Goal: Task Accomplishment & Management: Complete application form

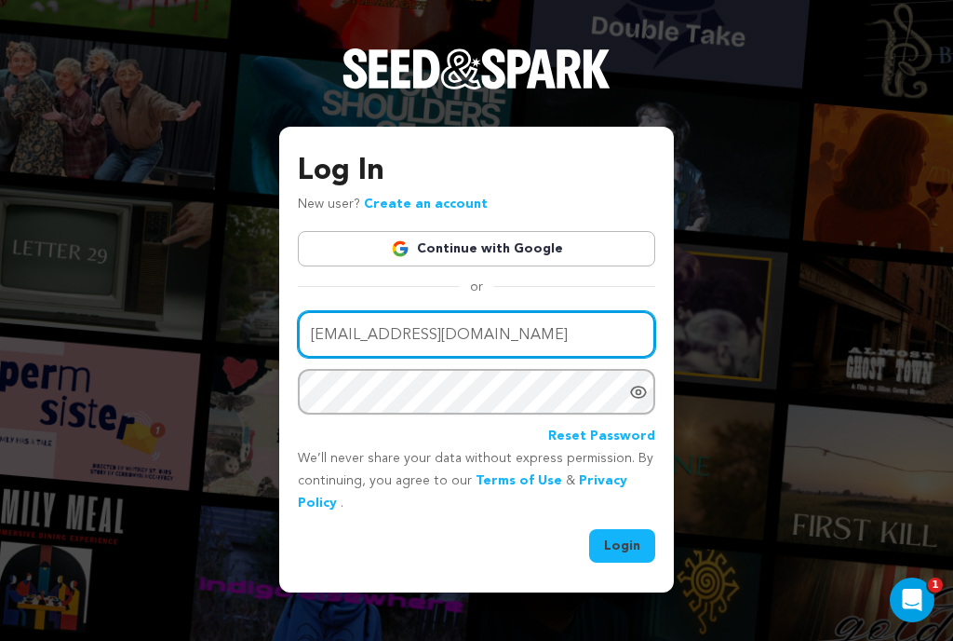
type input "cpresberg@gmail.com"
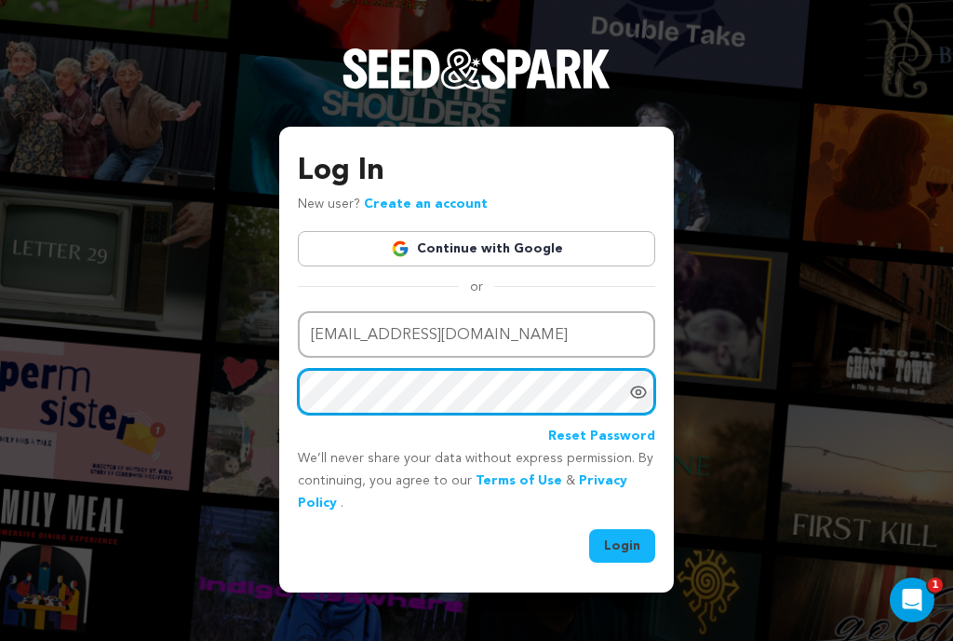
click at [623, 544] on button "Login" at bounding box center [622, 546] width 66 height 34
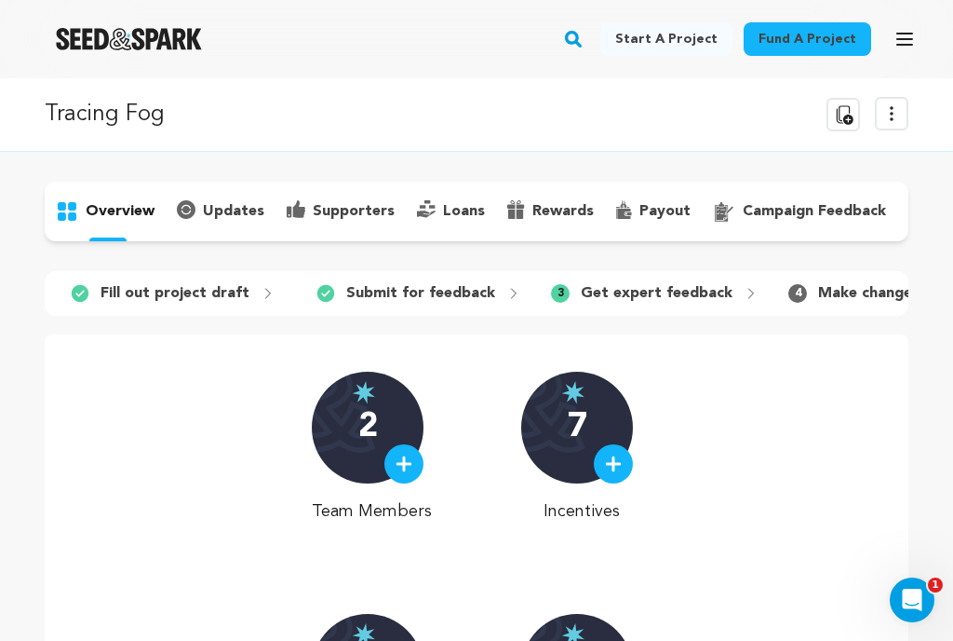
click at [901, 38] on icon "button" at bounding box center [904, 39] width 15 height 11
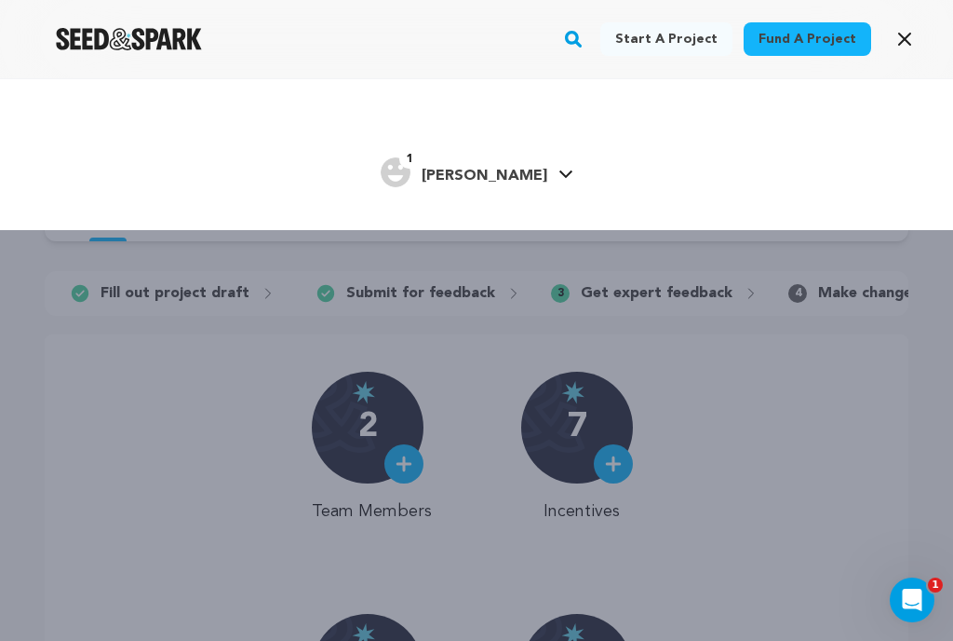
click at [559, 174] on icon at bounding box center [566, 173] width 15 height 9
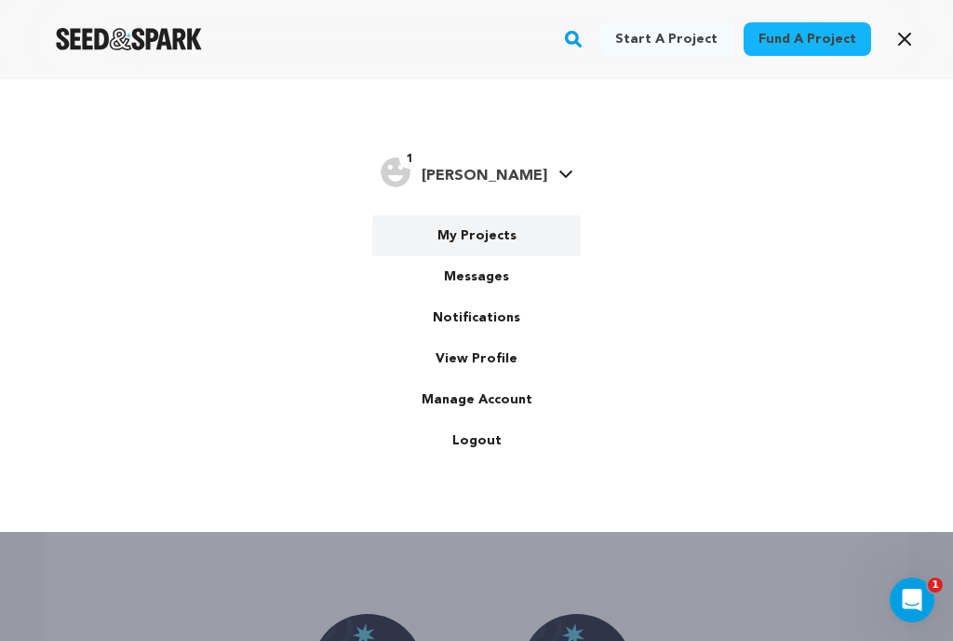
click at [499, 240] on link "My Projects" at bounding box center [476, 235] width 209 height 41
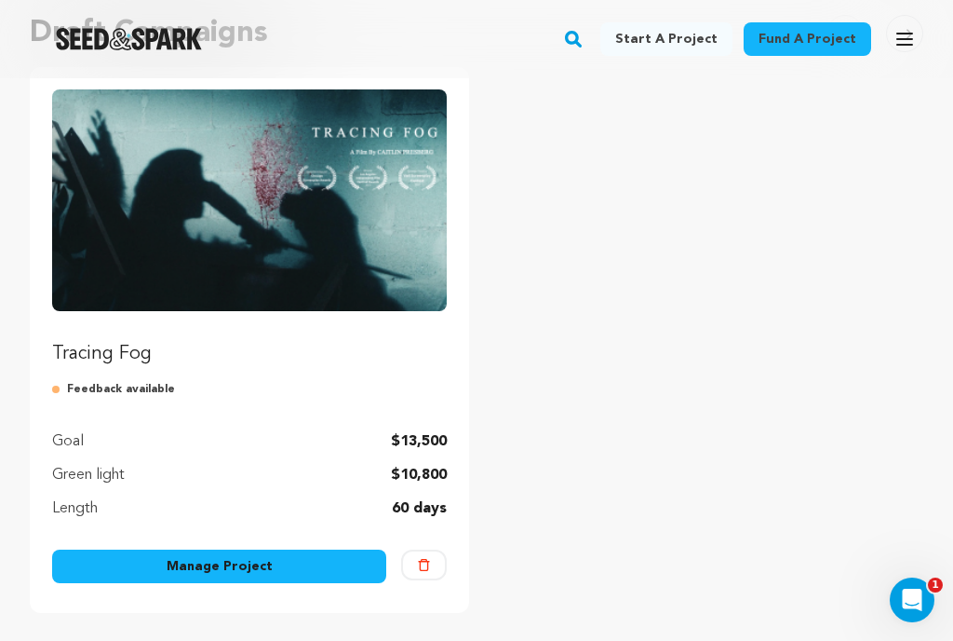
scroll to position [211, 0]
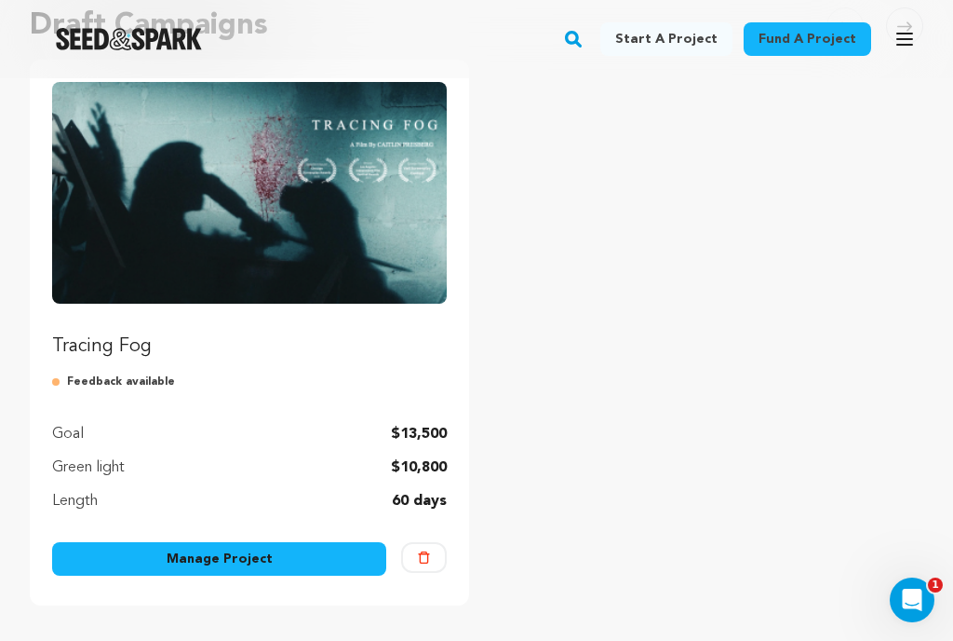
click at [251, 553] on link "Manage Project" at bounding box center [219, 559] width 334 height 34
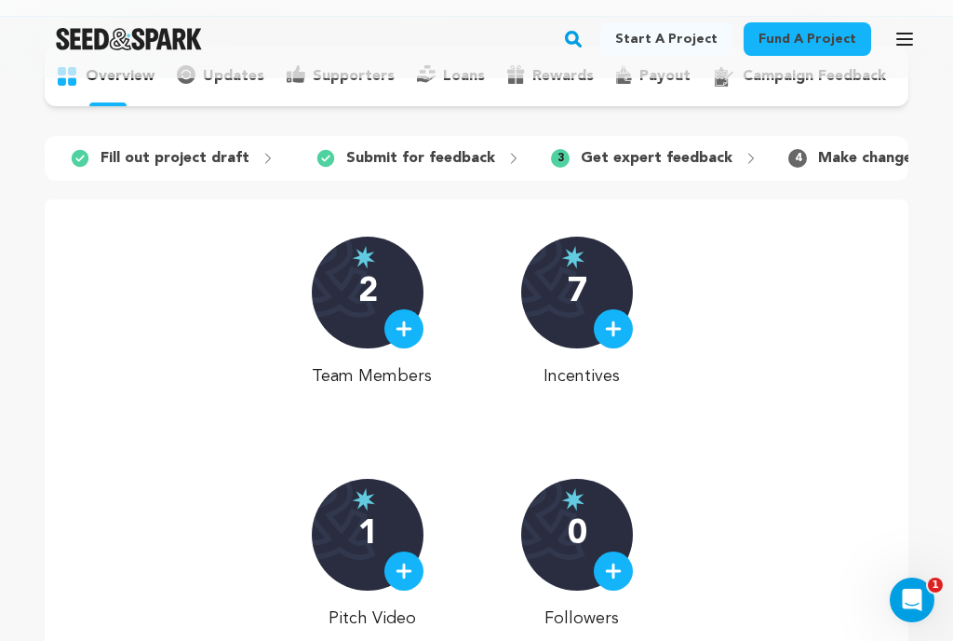
scroll to position [132, 0]
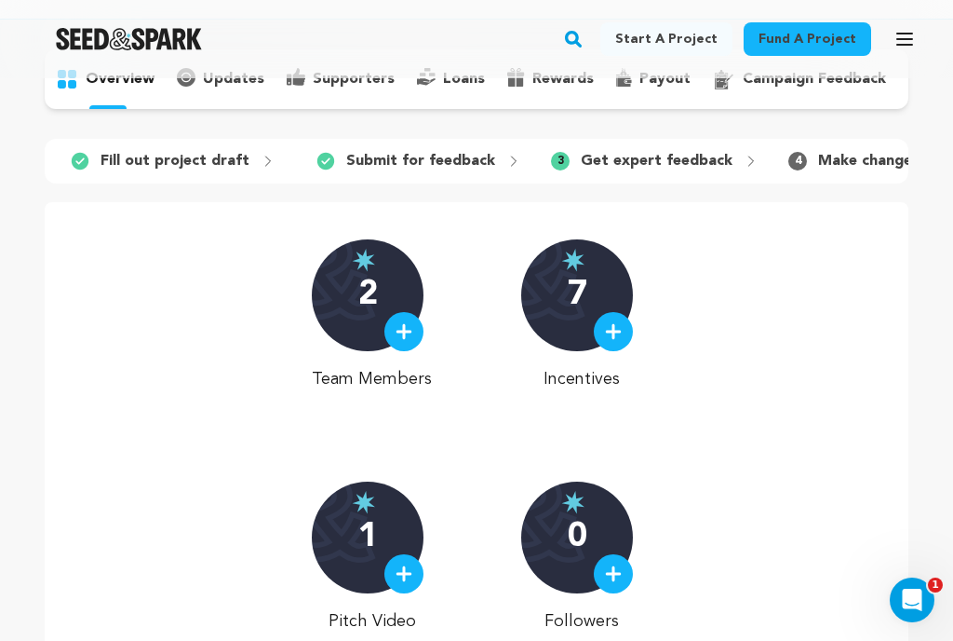
click at [218, 165] on p "Fill out project draft" at bounding box center [175, 161] width 149 height 22
click at [263, 161] on icon at bounding box center [268, 161] width 15 height 15
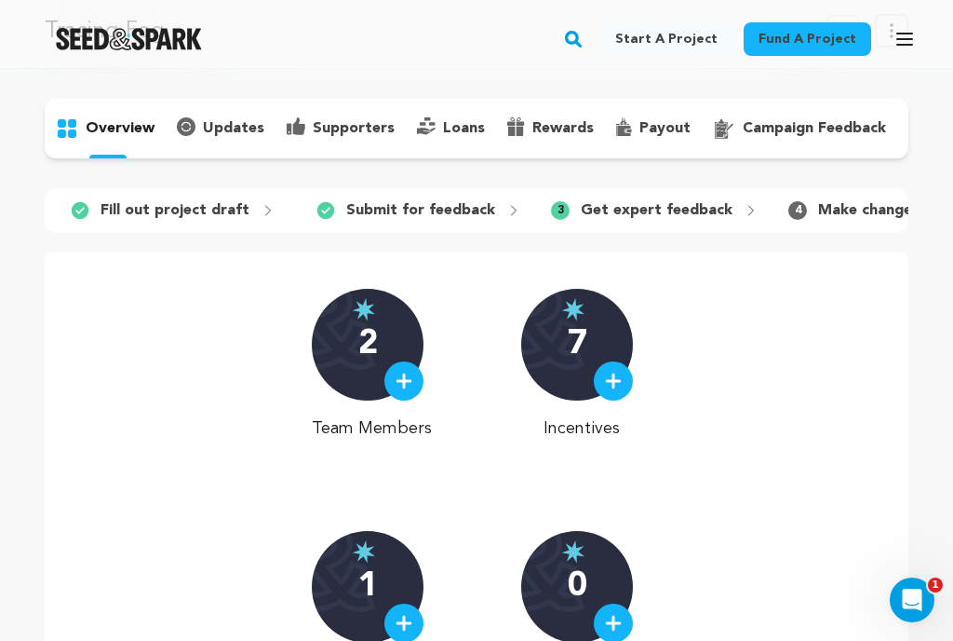
scroll to position [73, 0]
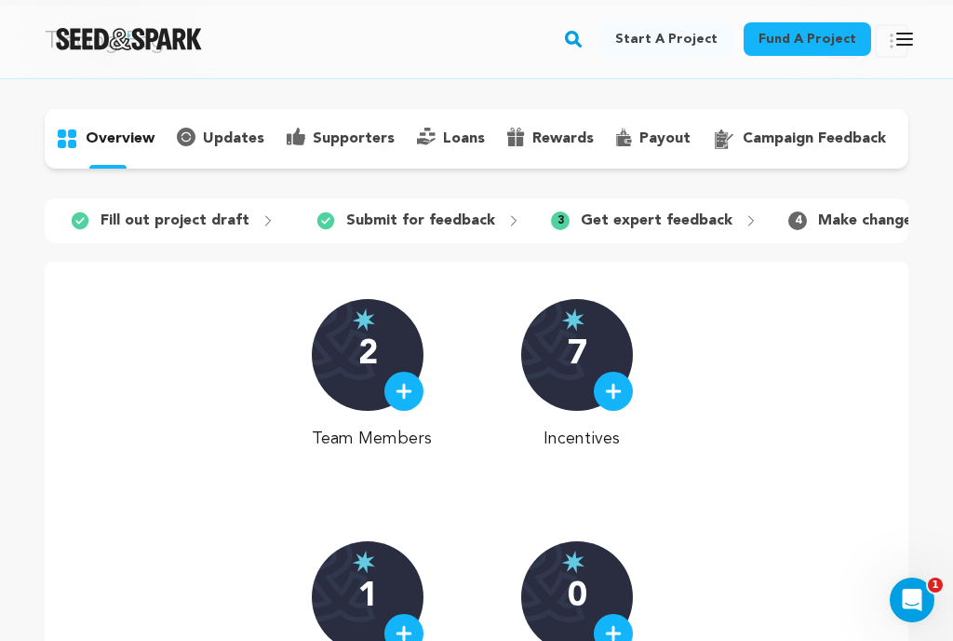
click at [81, 220] on icon at bounding box center [80, 220] width 17 height 17
click at [744, 223] on icon at bounding box center [751, 220] width 15 height 15
click at [833, 227] on p "Make changes" at bounding box center [868, 220] width 101 height 22
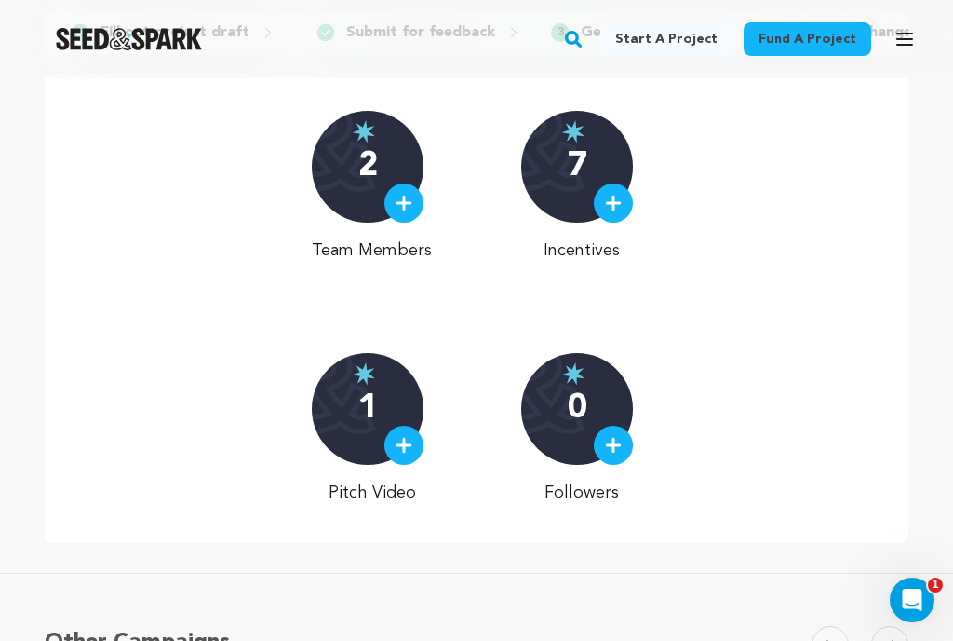
scroll to position [257, 0]
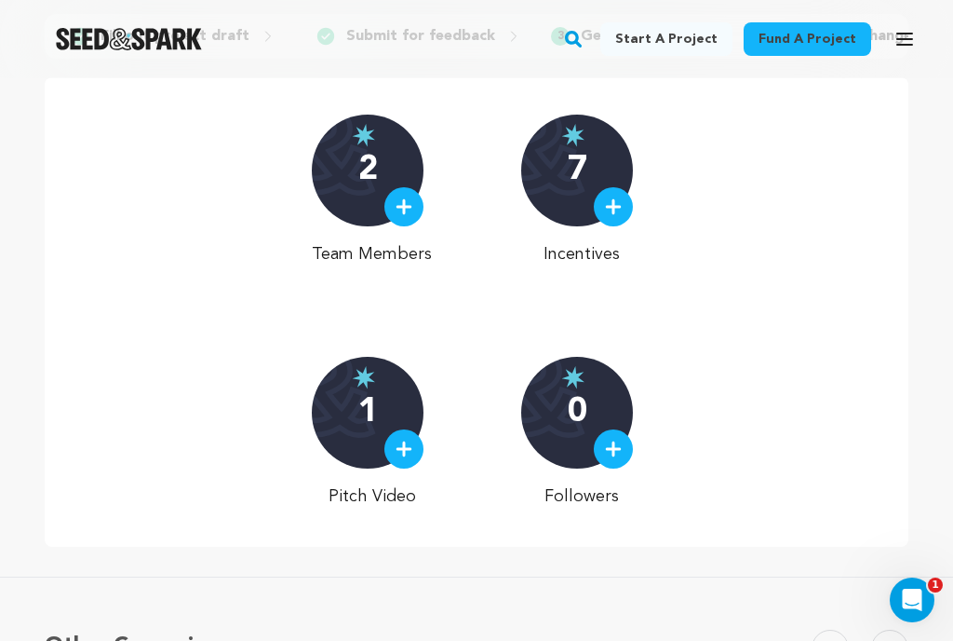
click at [405, 197] on div at bounding box center [403, 206] width 39 height 39
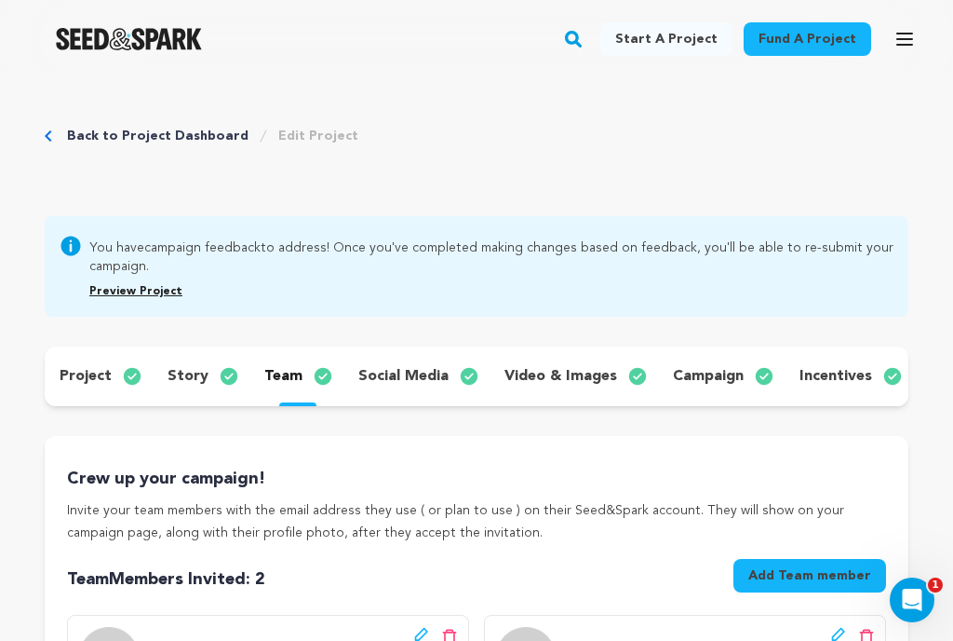
click at [184, 382] on p "story" at bounding box center [188, 376] width 41 height 22
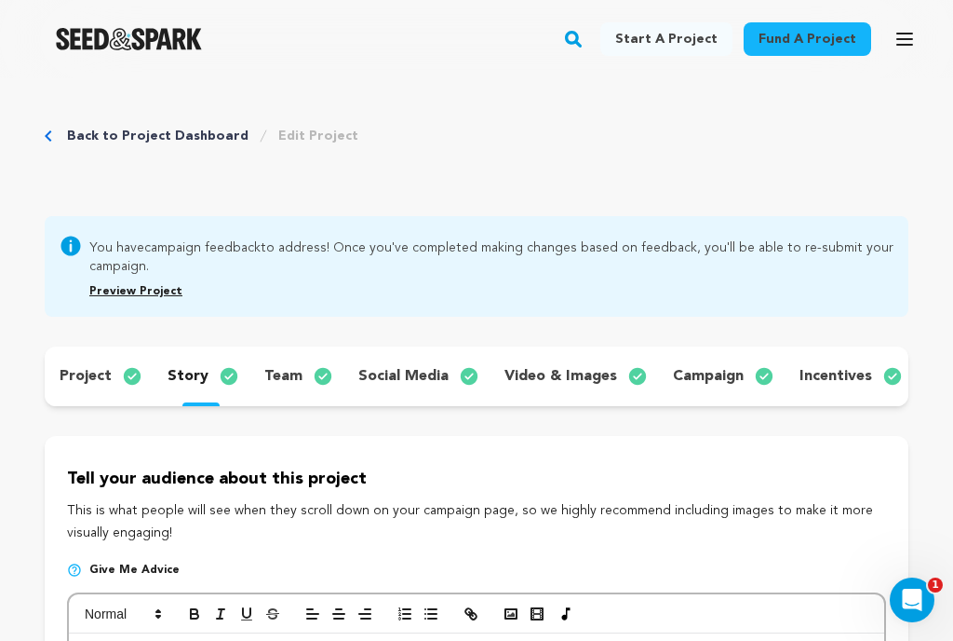
click at [69, 367] on p "project" at bounding box center [86, 376] width 52 height 22
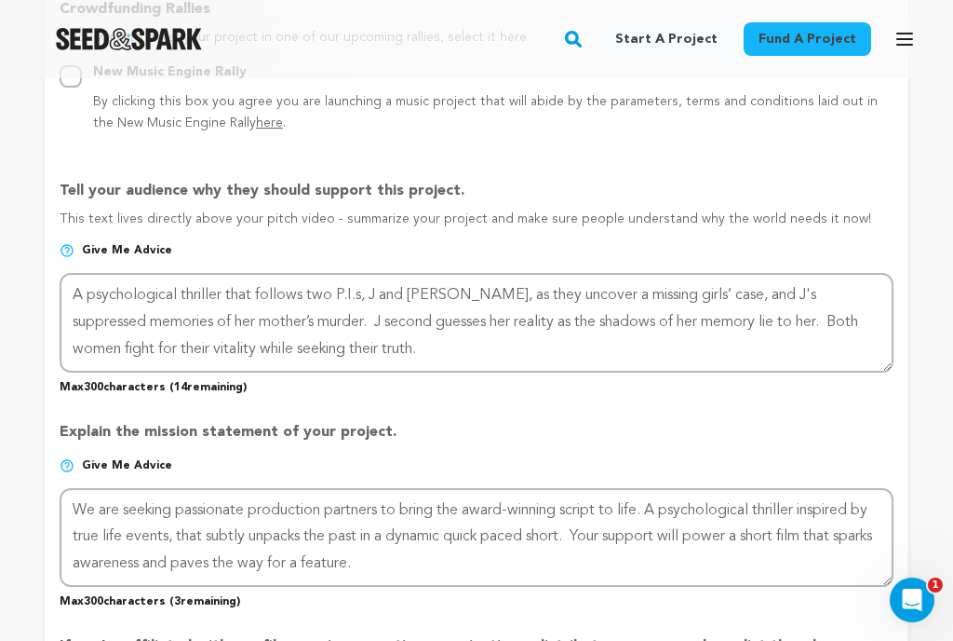
scroll to position [1295, 0]
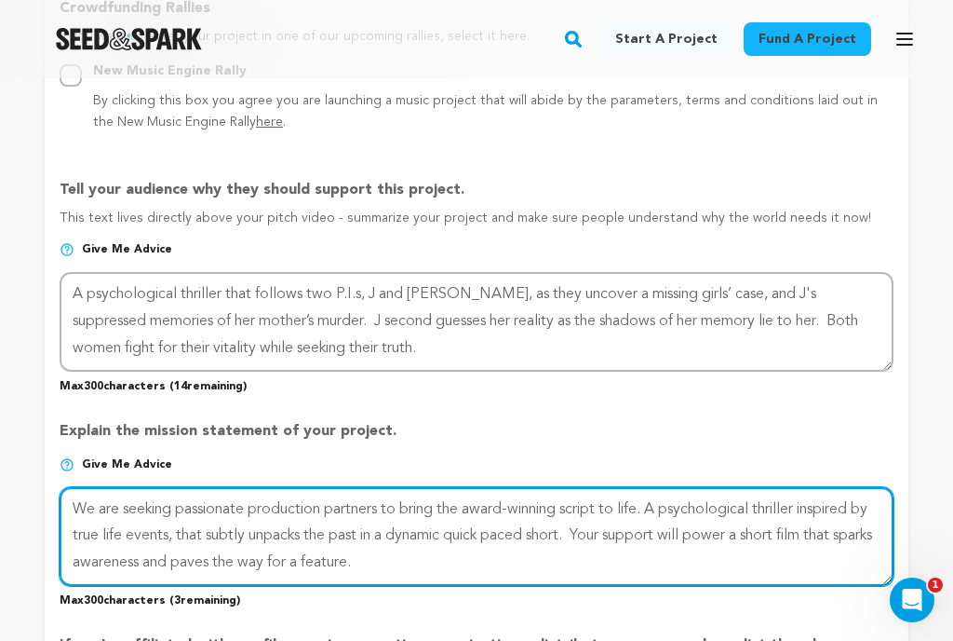
drag, startPoint x: 412, startPoint y: 558, endPoint x: 20, endPoint y: 484, distance: 399.7
click at [20, 484] on div "Back to Project Dashboard Edit Project You have campaign feedback to address! O…" at bounding box center [476, 166] width 953 height 2766
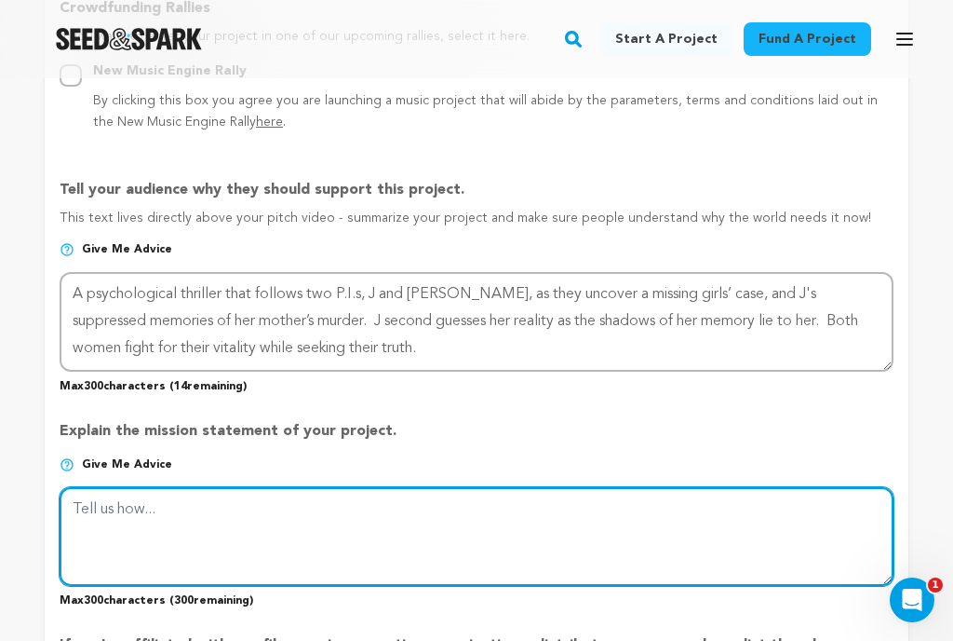
paste textarea "Rooted in my own trauma, this film explores the blurred line between memory and…"
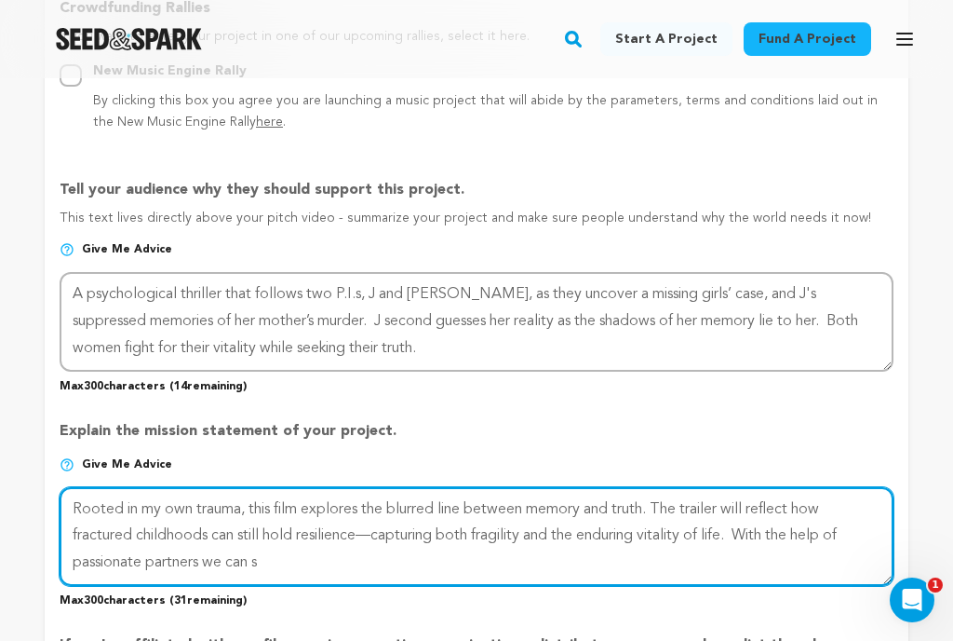
click at [733, 501] on textarea at bounding box center [477, 536] width 834 height 99
click at [315, 555] on textarea at bounding box center [477, 536] width 834 height 99
click at [136, 505] on textarea at bounding box center [477, 536] width 834 height 99
click at [276, 556] on textarea at bounding box center [477, 536] width 834 height 99
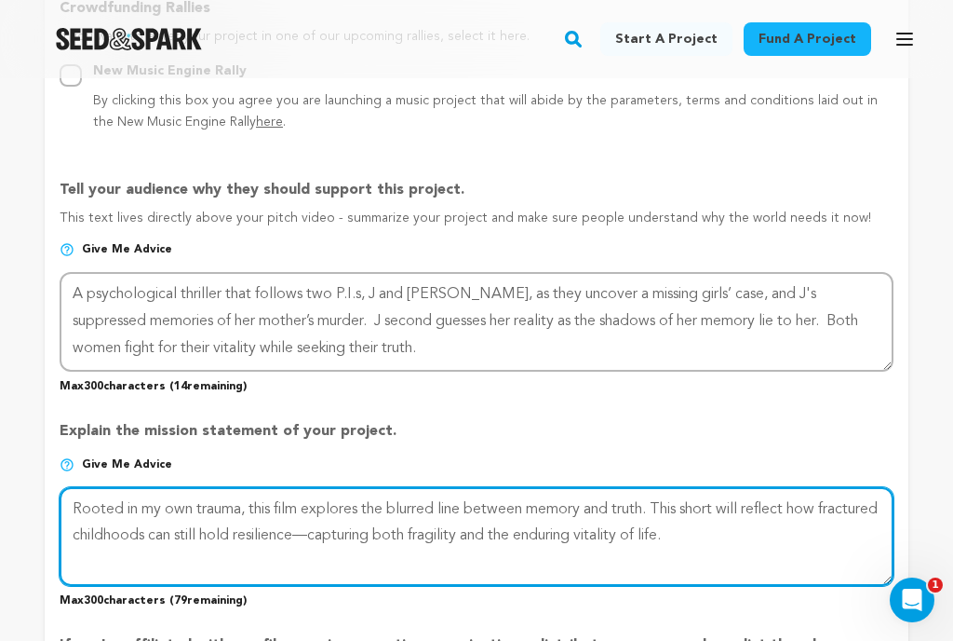
click at [668, 505] on textarea at bounding box center [477, 536] width 834 height 99
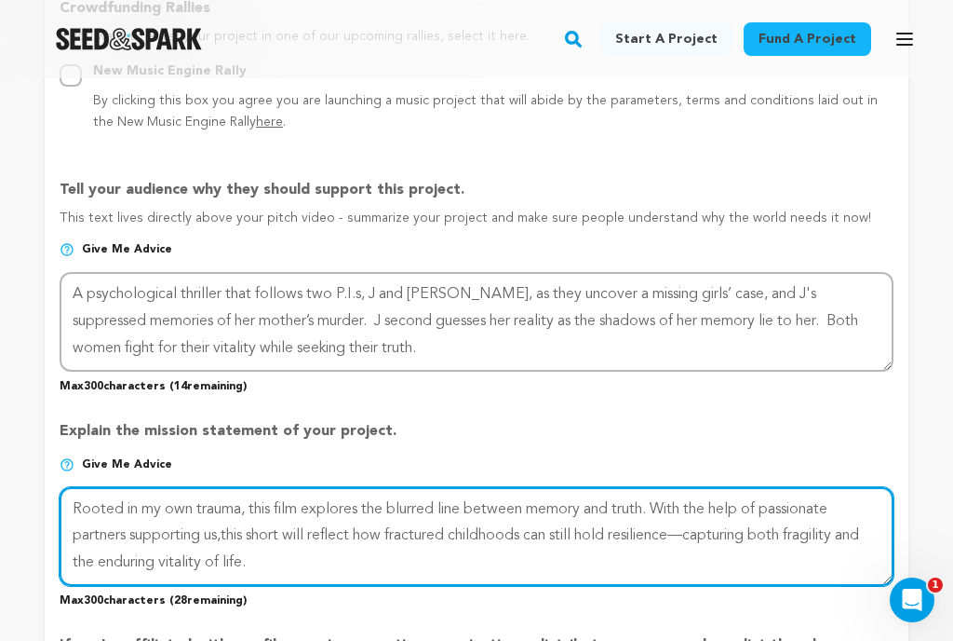
type textarea "Rooted in my own trauma, this film explores the blurred line between memory and…"
